Goal: Information Seeking & Learning: Learn about a topic

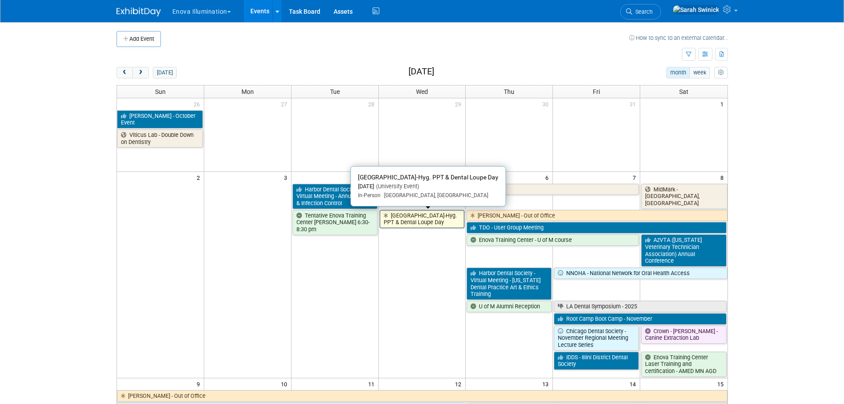
click at [440, 217] on link "[GEOGRAPHIC_DATA]-Hyg. PPT & Dental Loupe Day" at bounding box center [422, 219] width 85 height 18
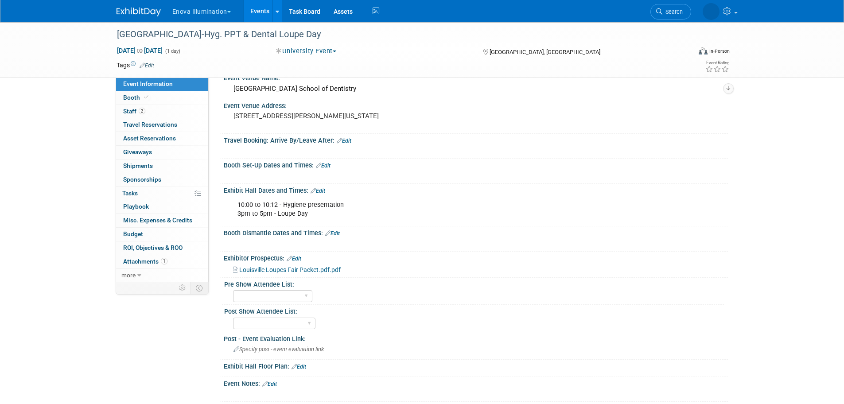
scroll to position [89, 0]
drag, startPoint x: 238, startPoint y: 207, endPoint x: 351, endPoint y: 208, distance: 113.0
click at [351, 208] on div "10:00 to 10:12 - Hygiene presentation 3pm to 5pm - Loupe Day" at bounding box center [430, 208] width 399 height 27
click at [306, 213] on div "10:00 to 10:12 - Hygiene presentation 3pm to 5pm - Loupe Day" at bounding box center [430, 208] width 399 height 27
click at [237, 208] on div "10:00 to 10:12 - Hygiene presentation 3pm to 5pm - Loupe Day" at bounding box center [430, 208] width 399 height 27
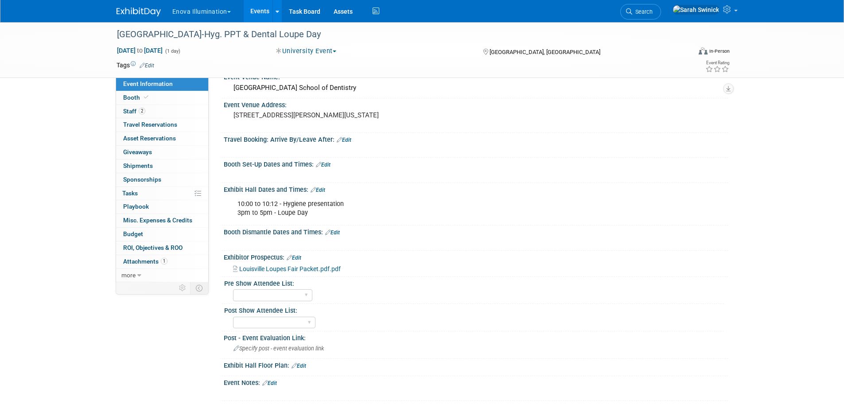
click at [247, 209] on div "10:00 to 10:12 - Hygiene presentation 3pm to 5pm - Loupe Day" at bounding box center [430, 208] width 399 height 27
click at [338, 219] on div "10:00 to 10:12 - Hygiene presentation 3pm to 5pm - Loupe Day" at bounding box center [430, 208] width 399 height 27
click at [275, 214] on div "10:00 to 10:12 - Hygiene presentation 3pm to 5pm - Loupe Day" at bounding box center [430, 208] width 399 height 27
click at [140, 4] on link at bounding box center [144, 7] width 55 height 7
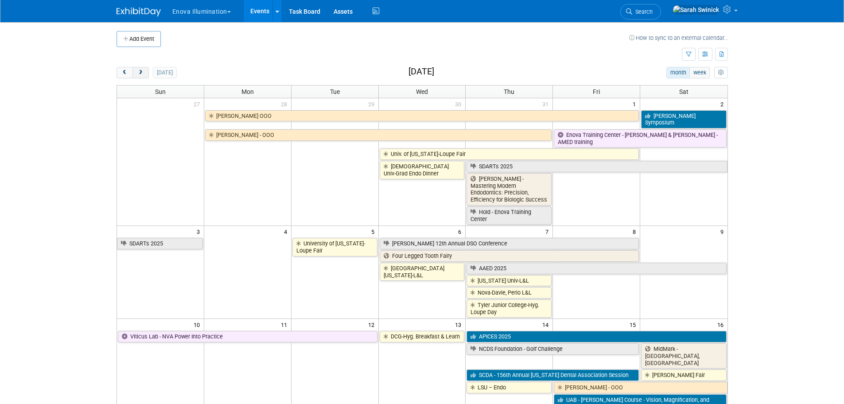
click at [142, 74] on span "next" at bounding box center [140, 73] width 7 height 6
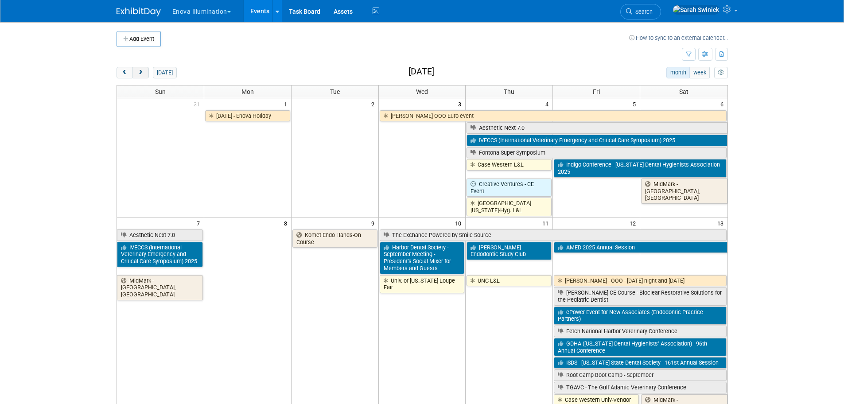
click at [143, 75] on span "next" at bounding box center [140, 73] width 7 height 6
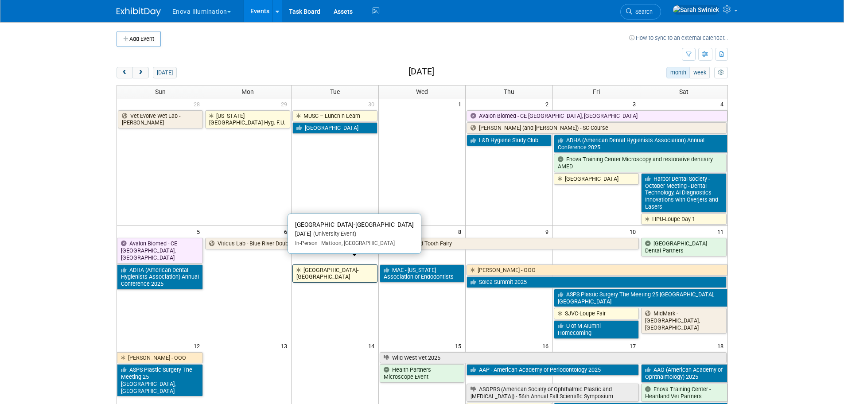
click at [303, 265] on link "[GEOGRAPHIC_DATA]-[GEOGRAPHIC_DATA]" at bounding box center [334, 274] width 85 height 18
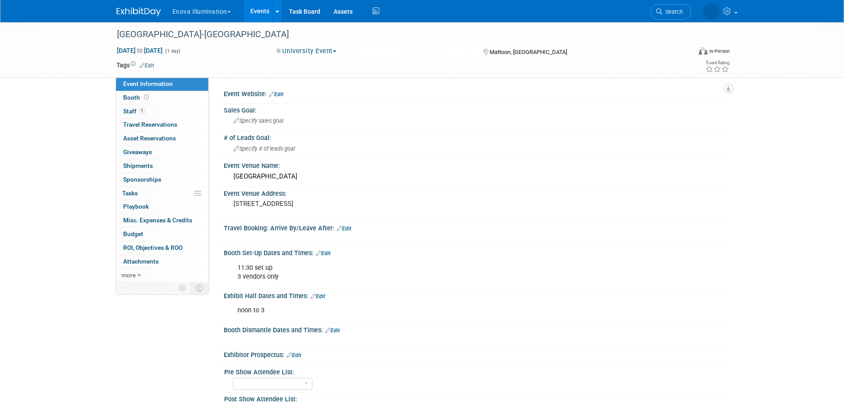
click at [135, 15] on img at bounding box center [139, 12] width 44 height 9
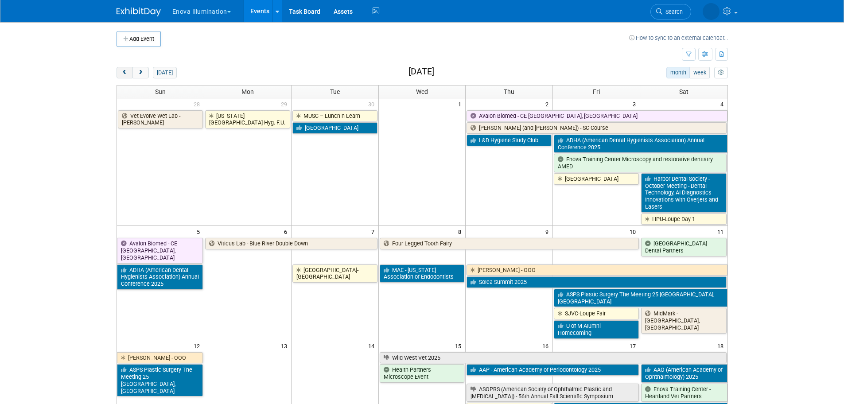
click at [125, 70] on span "prev" at bounding box center [124, 73] width 7 height 6
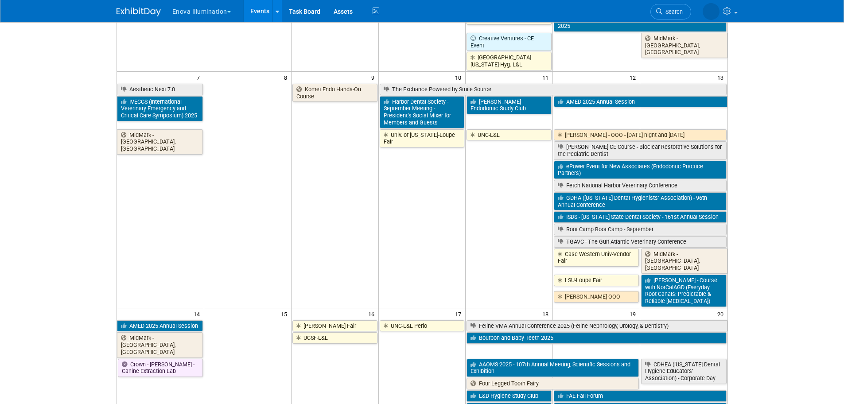
scroll to position [222, 0]
